Goal: Transaction & Acquisition: Book appointment/travel/reservation

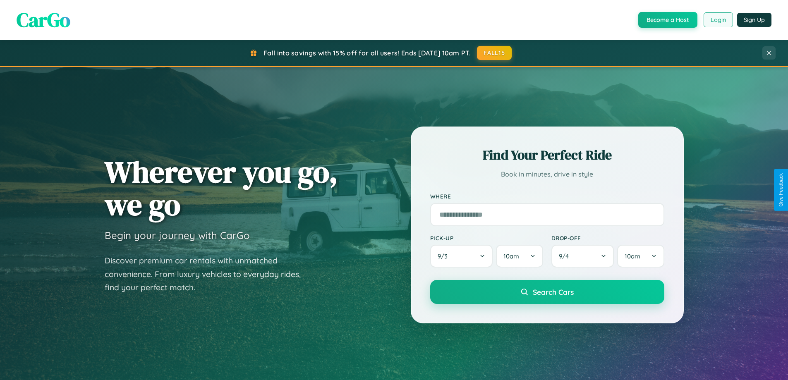
click at [717, 20] on button "Login" at bounding box center [717, 19] width 29 height 15
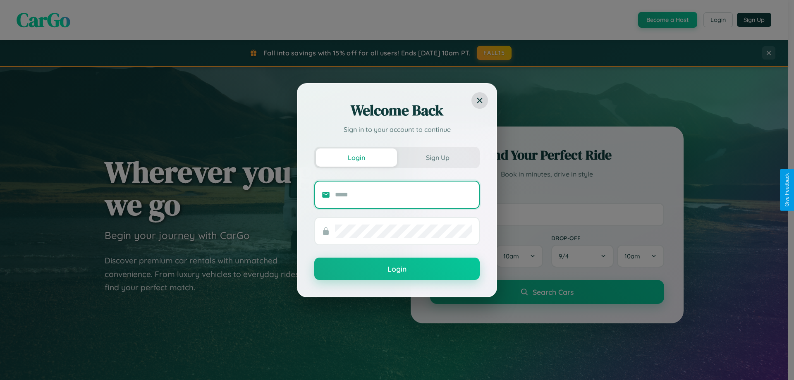
click at [404, 194] on input "text" at bounding box center [403, 194] width 137 height 13
type input "**********"
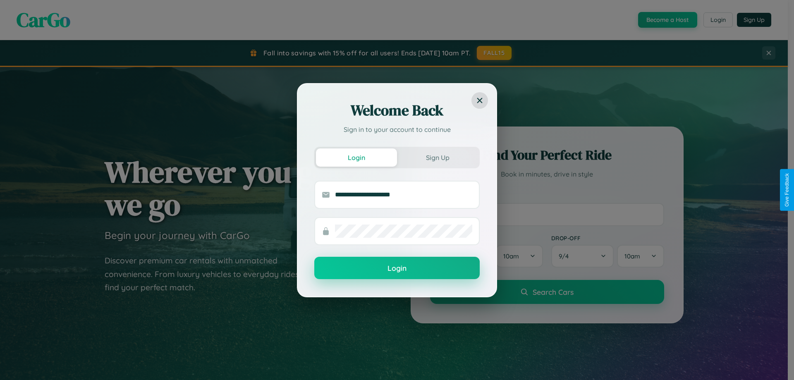
click at [397, 268] on button "Login" at bounding box center [396, 268] width 165 height 22
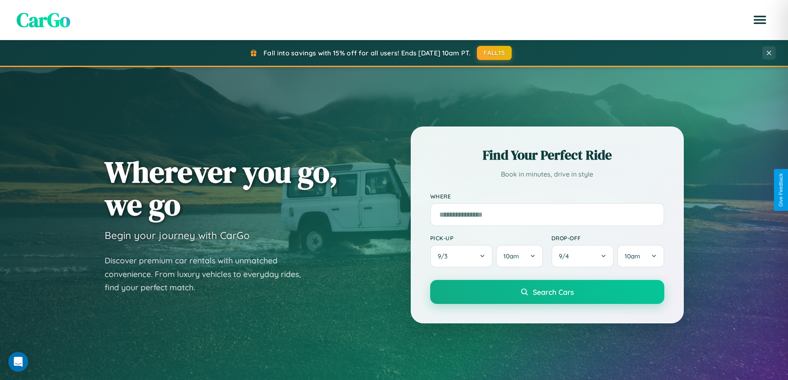
scroll to position [569, 0]
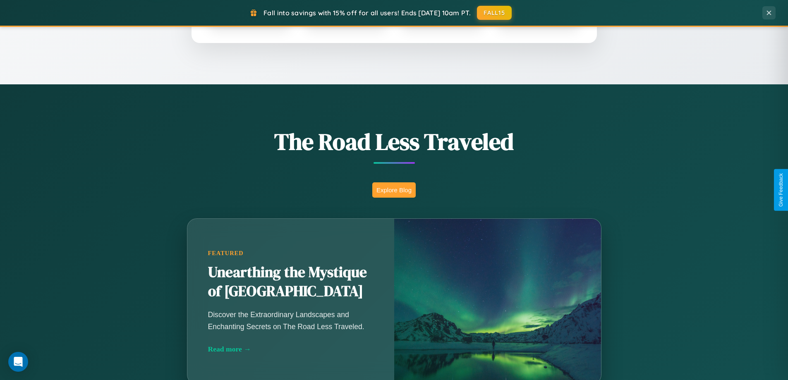
click at [394, 190] on button "Explore Blog" at bounding box center [393, 189] width 43 height 15
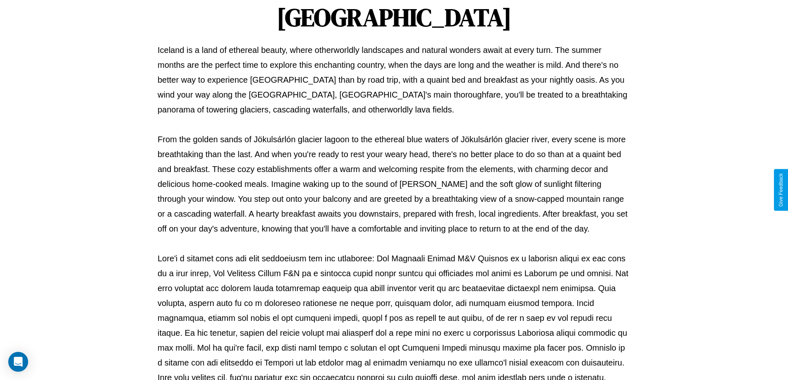
scroll to position [268, 0]
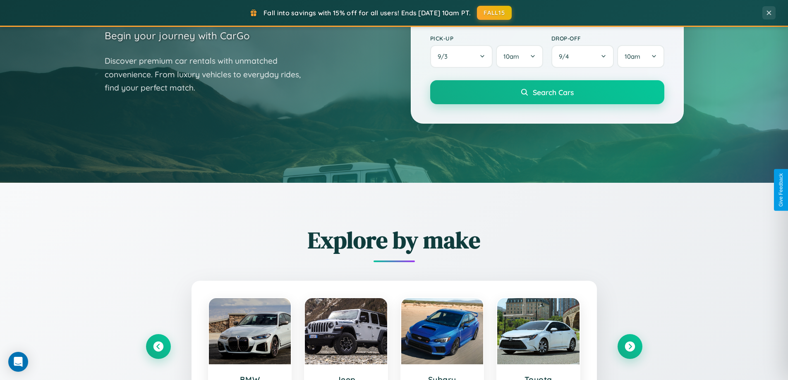
scroll to position [24, 0]
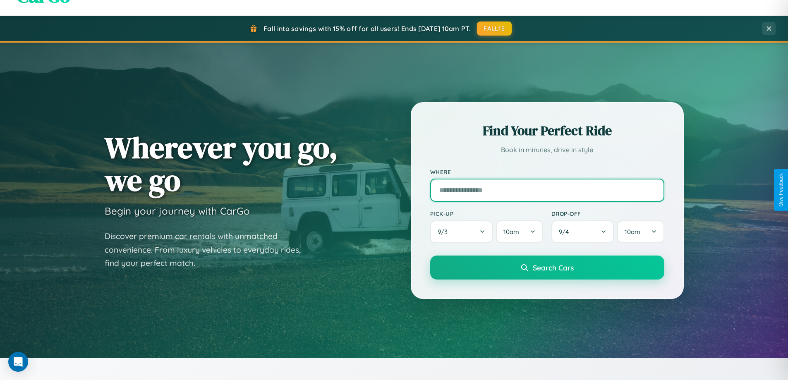
click at [547, 190] on input "text" at bounding box center [547, 190] width 234 height 23
type input "**********"
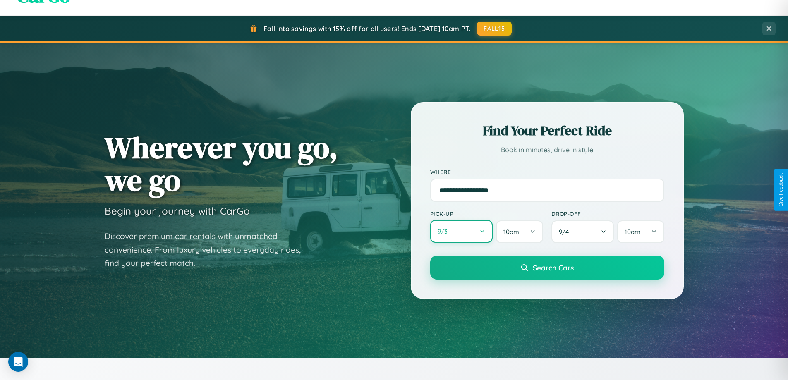
click at [461, 232] on button "9 / 3" at bounding box center [461, 231] width 63 height 23
select select "*"
select select "****"
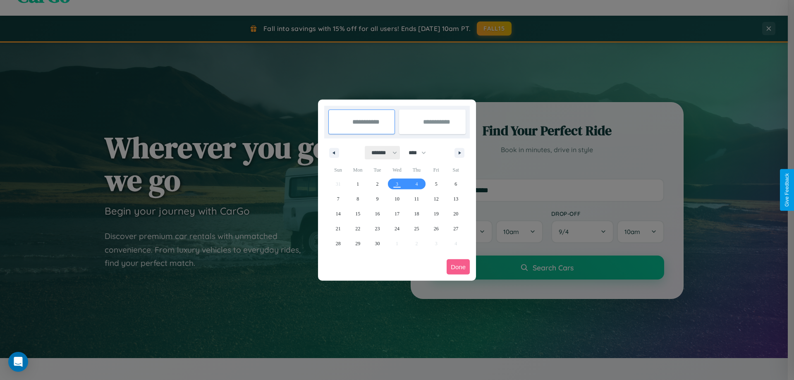
drag, startPoint x: 380, startPoint y: 153, endPoint x: 397, endPoint y: 166, distance: 21.2
click at [380, 153] on select "******* ******** ***** ***** *** **** **** ****** ********* ******* ******** **…" at bounding box center [382, 153] width 35 height 14
select select "*"
drag, startPoint x: 421, startPoint y: 153, endPoint x: 397, endPoint y: 166, distance: 27.4
click at [421, 153] on select "**** **** **** **** **** **** **** **** **** **** **** **** **** **** **** ****…" at bounding box center [416, 153] width 25 height 14
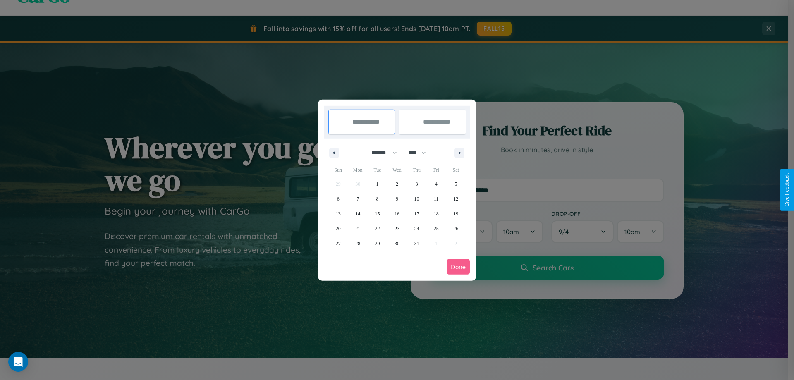
select select "****"
click at [358, 198] on span "6" at bounding box center [357, 198] width 2 height 15
type input "**********"
click at [397, 213] on span "15" at bounding box center [396, 213] width 5 height 15
type input "**********"
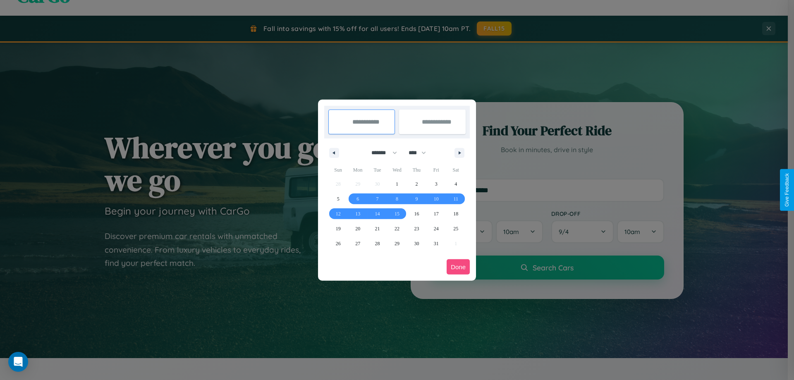
click at [458, 267] on button "Done" at bounding box center [458, 266] width 23 height 15
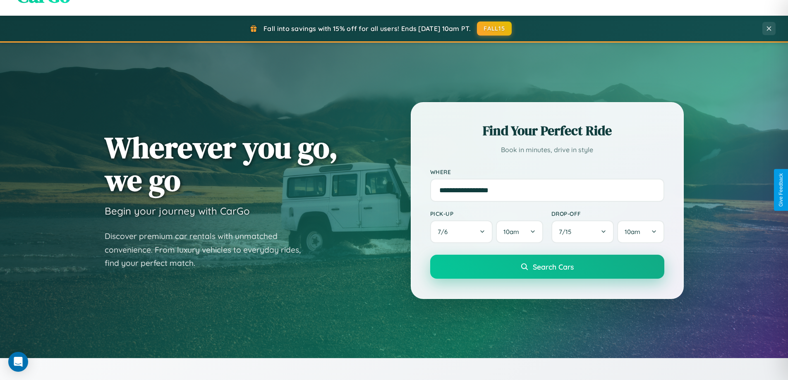
click at [547, 267] on span "Search Cars" at bounding box center [553, 266] width 41 height 9
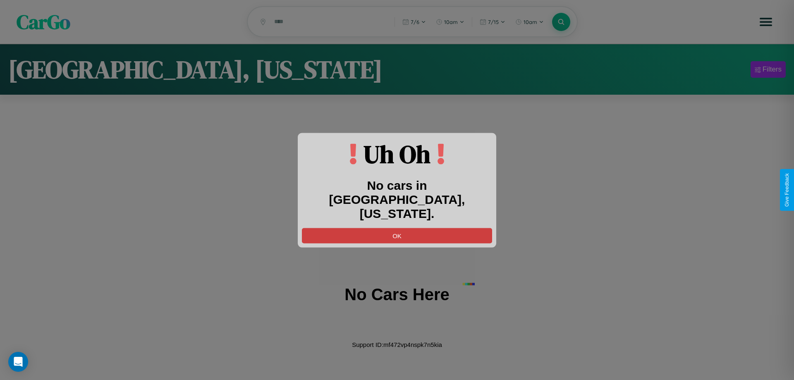
click at [397, 228] on button "OK" at bounding box center [397, 235] width 190 height 15
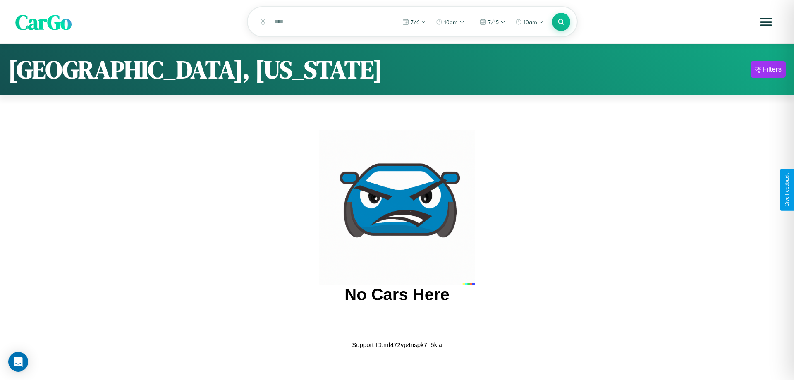
click at [43, 22] on span "CarGo" at bounding box center [43, 21] width 56 height 29
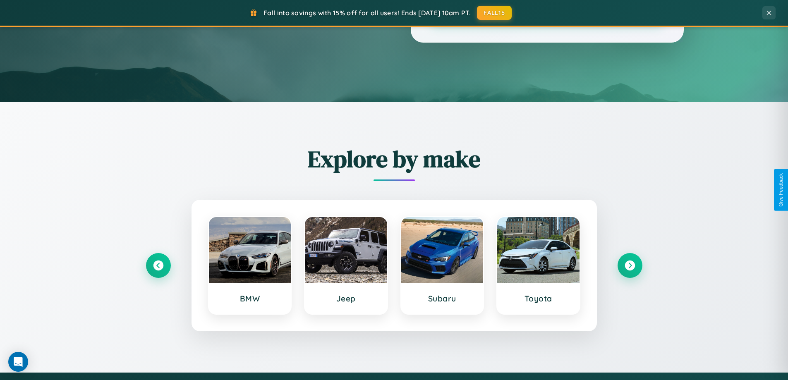
scroll to position [356, 0]
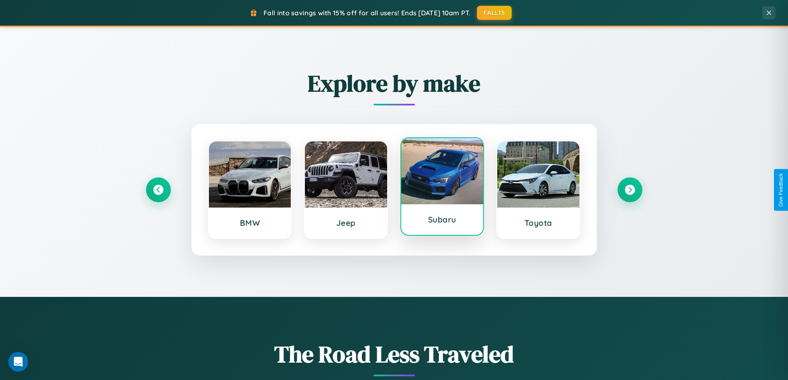
click at [442, 186] on div at bounding box center [442, 171] width 82 height 66
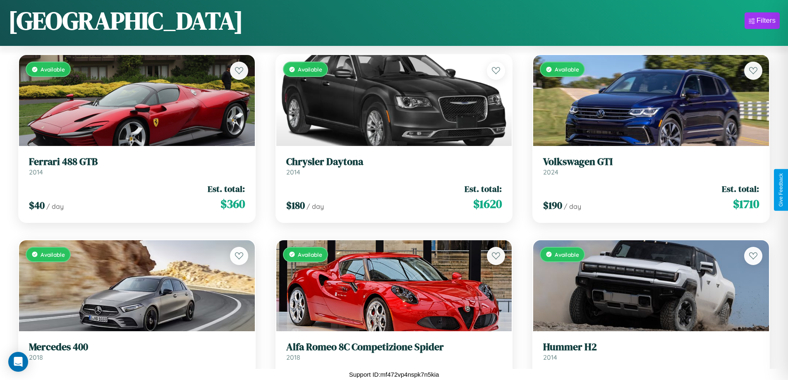
scroll to position [2523, 0]
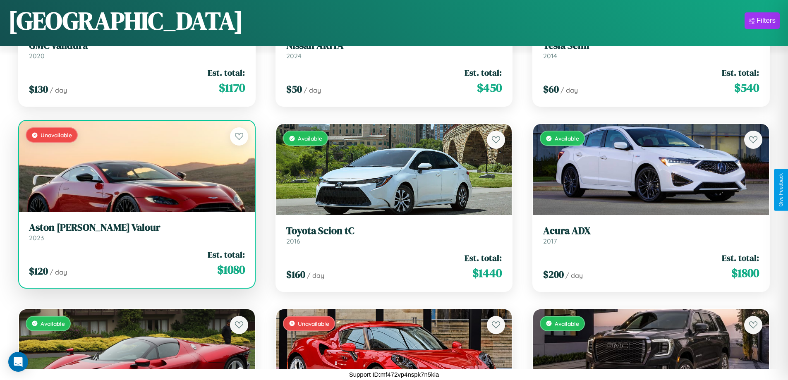
click at [136, 235] on link "Aston Martin Valour 2023" at bounding box center [137, 232] width 216 height 20
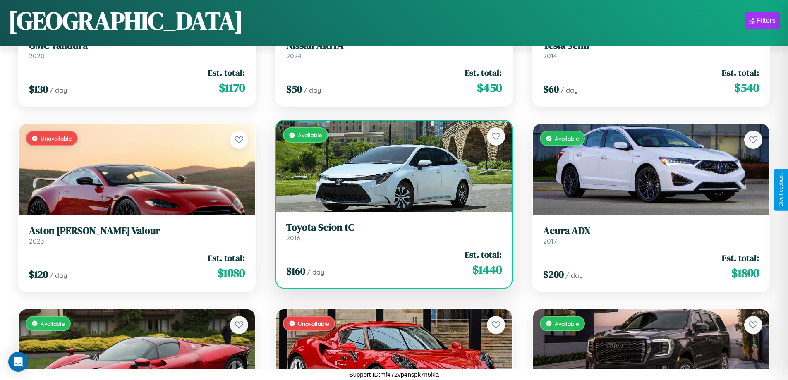
scroll to position [6360, 0]
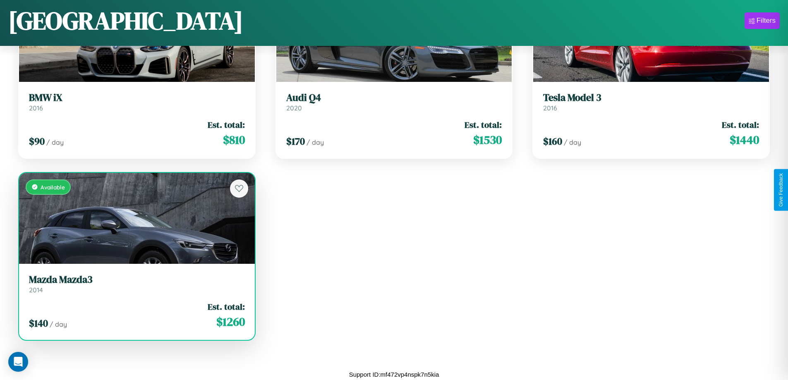
click at [136, 284] on h3 "Mazda Mazda3" at bounding box center [137, 280] width 216 height 12
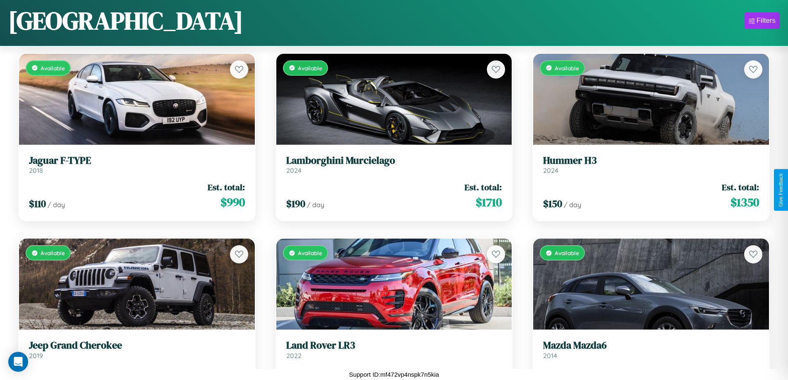
scroll to position [4190, 0]
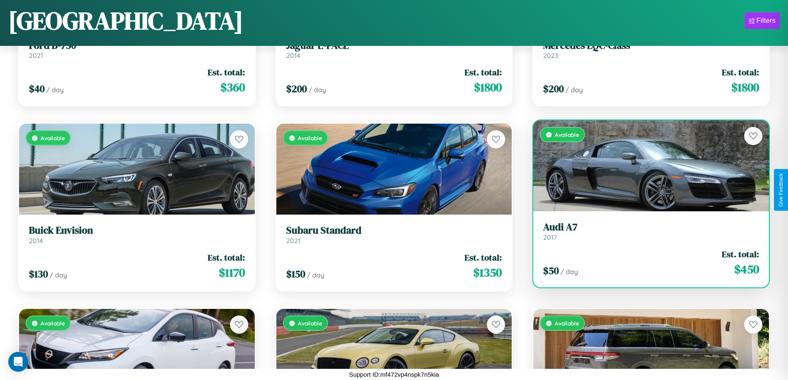
click at [645, 232] on h3 "Audi A7" at bounding box center [651, 227] width 216 height 12
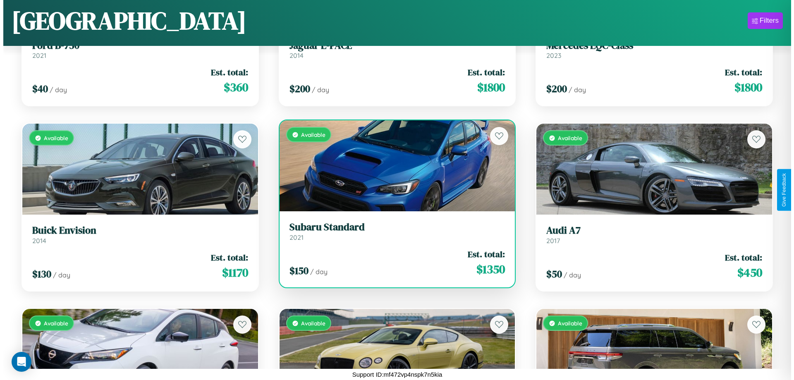
scroll to position [0, 0]
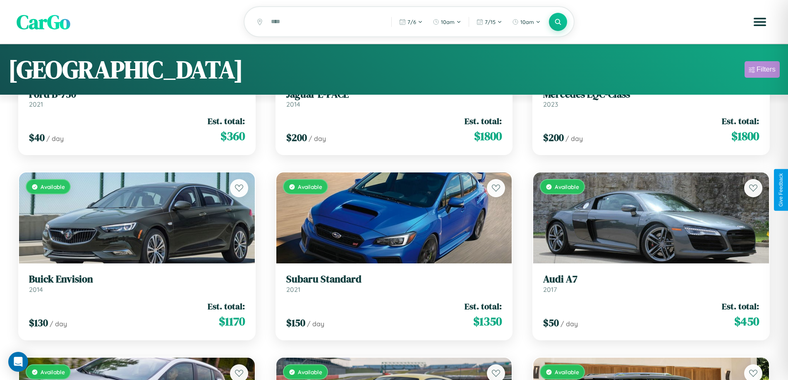
click at [762, 71] on div "Filters" at bounding box center [765, 69] width 19 height 8
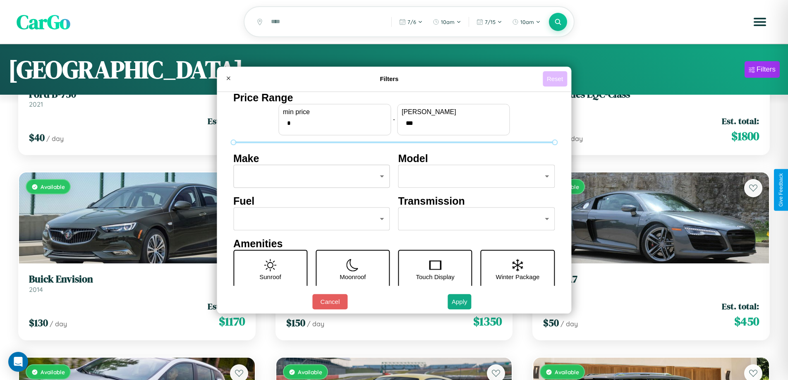
click at [556, 79] on button "Reset" at bounding box center [555, 78] width 24 height 15
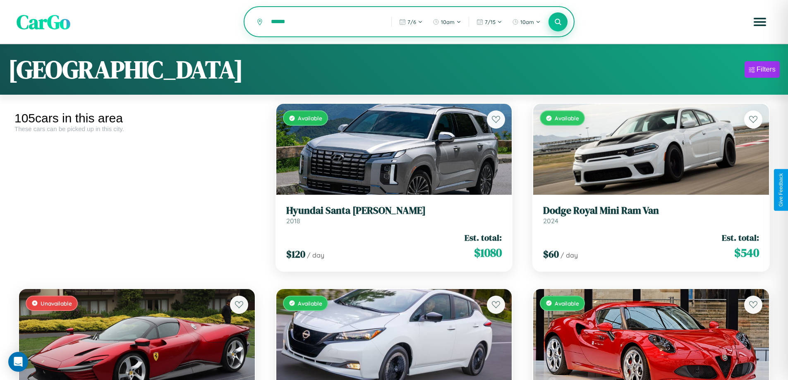
type input "******"
click at [558, 22] on icon at bounding box center [558, 22] width 8 height 8
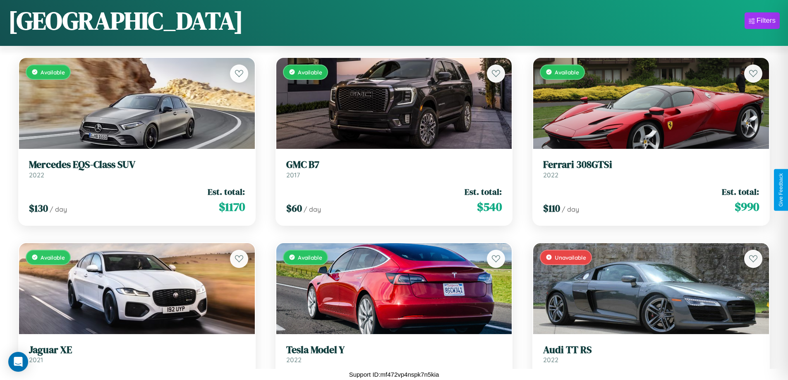
scroll to position [3264, 0]
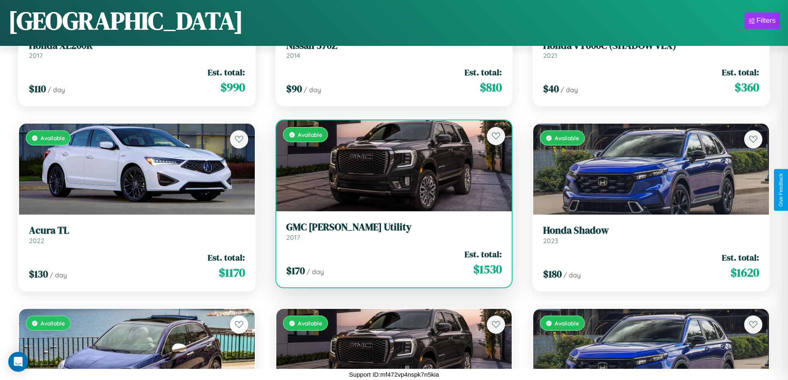
click at [390, 166] on div "Available" at bounding box center [394, 165] width 236 height 91
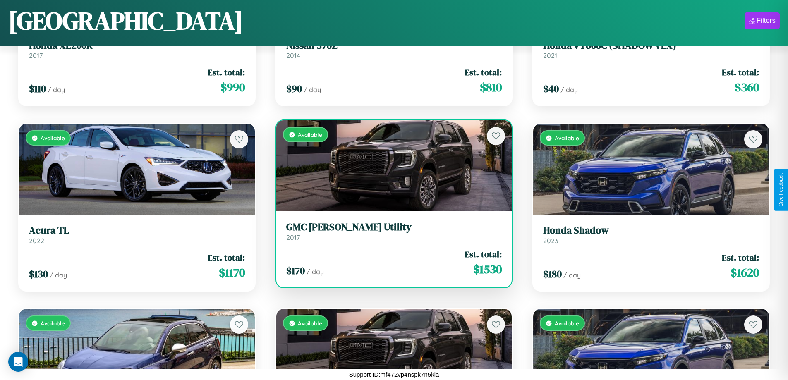
click at [390, 166] on div "Available" at bounding box center [394, 165] width 236 height 91
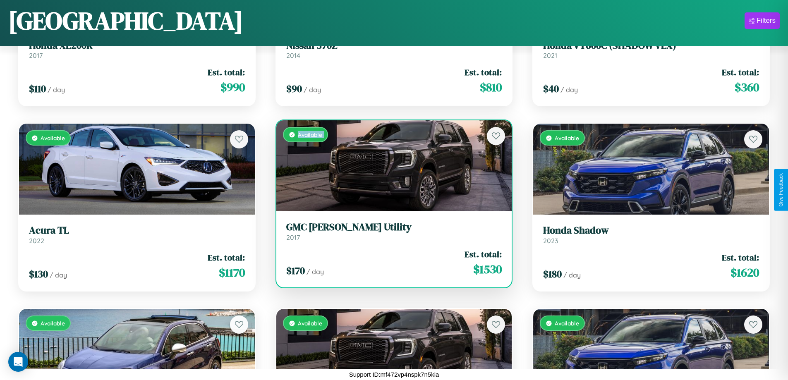
click at [390, 166] on div "Available" at bounding box center [394, 165] width 236 height 91
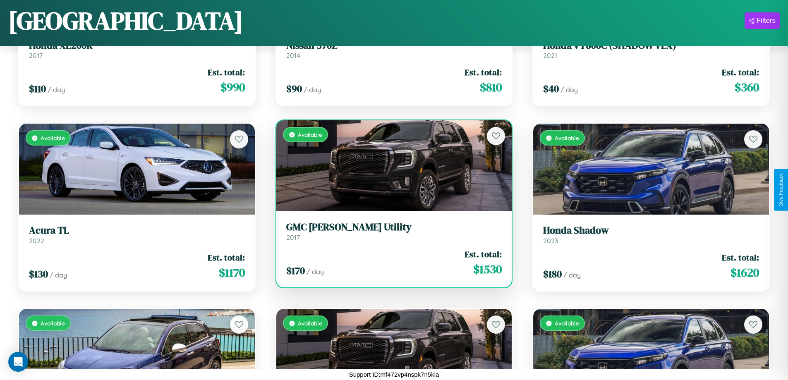
click at [390, 166] on div "Available" at bounding box center [394, 165] width 236 height 91
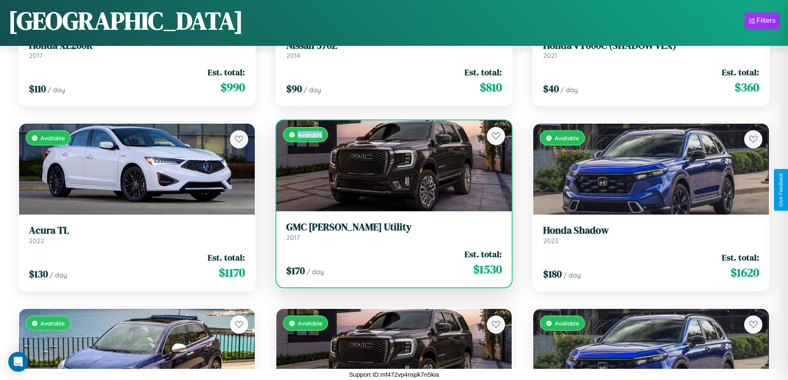
click at [390, 166] on div "Available" at bounding box center [394, 165] width 236 height 91
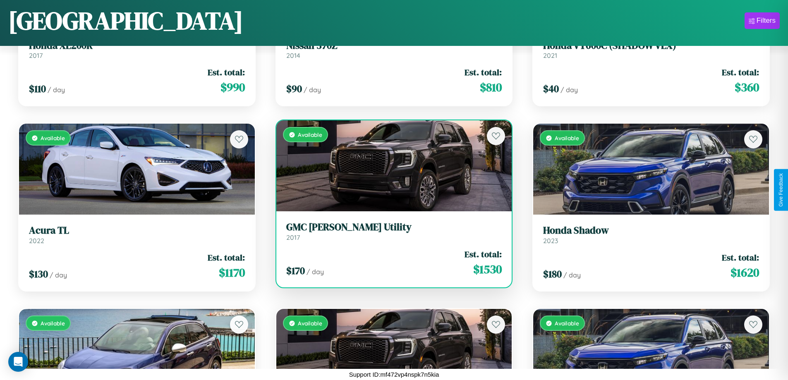
click at [390, 231] on h3 "GMC Jimmy Utility" at bounding box center [394, 227] width 216 height 12
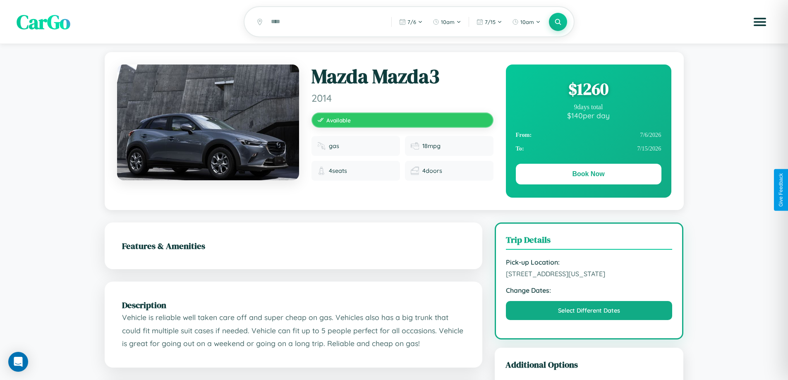
click at [588, 90] on div "$ 1260" at bounding box center [589, 89] width 146 height 22
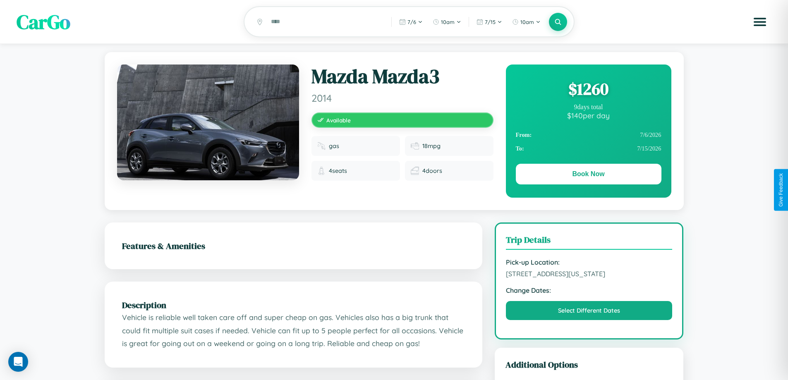
click at [588, 90] on div "$ 1260" at bounding box center [589, 89] width 146 height 22
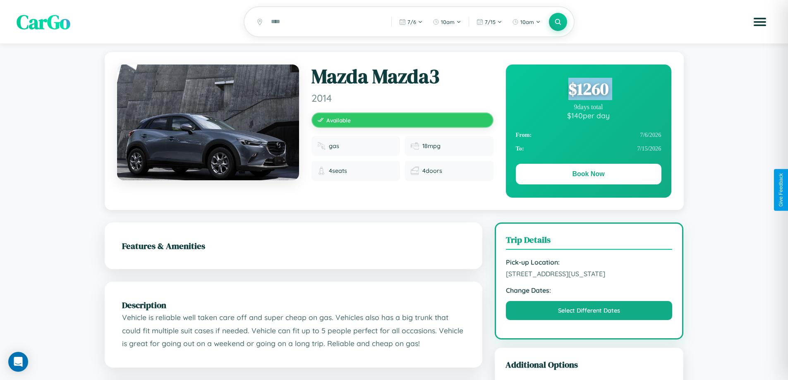
click at [588, 90] on div "$ 1260" at bounding box center [589, 89] width 146 height 22
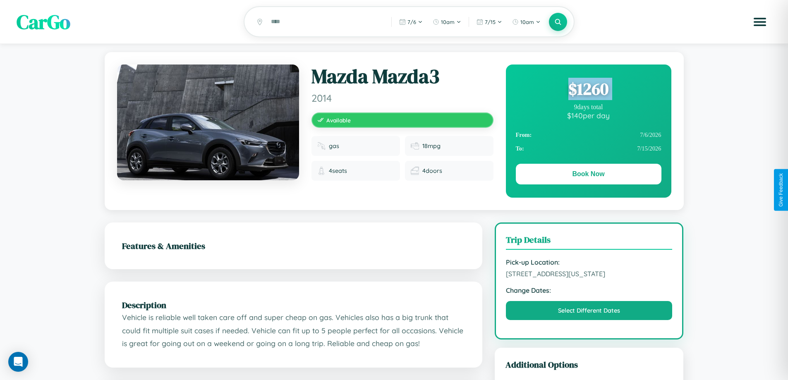
click at [588, 90] on div "$ 1260" at bounding box center [589, 89] width 146 height 22
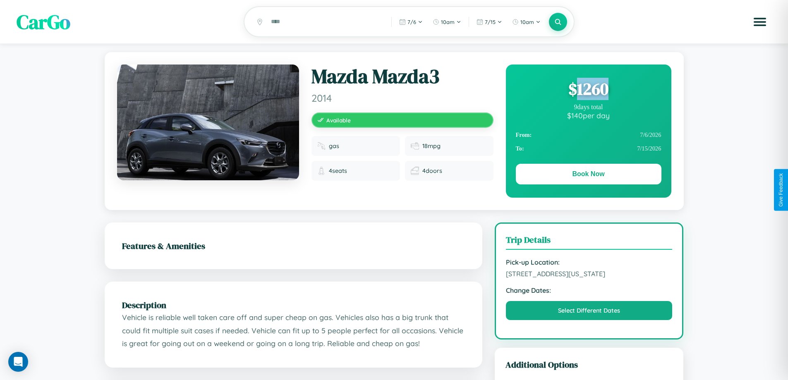
click at [588, 90] on div "$ 1260" at bounding box center [589, 89] width 146 height 22
